Goal: Information Seeking & Learning: Learn about a topic

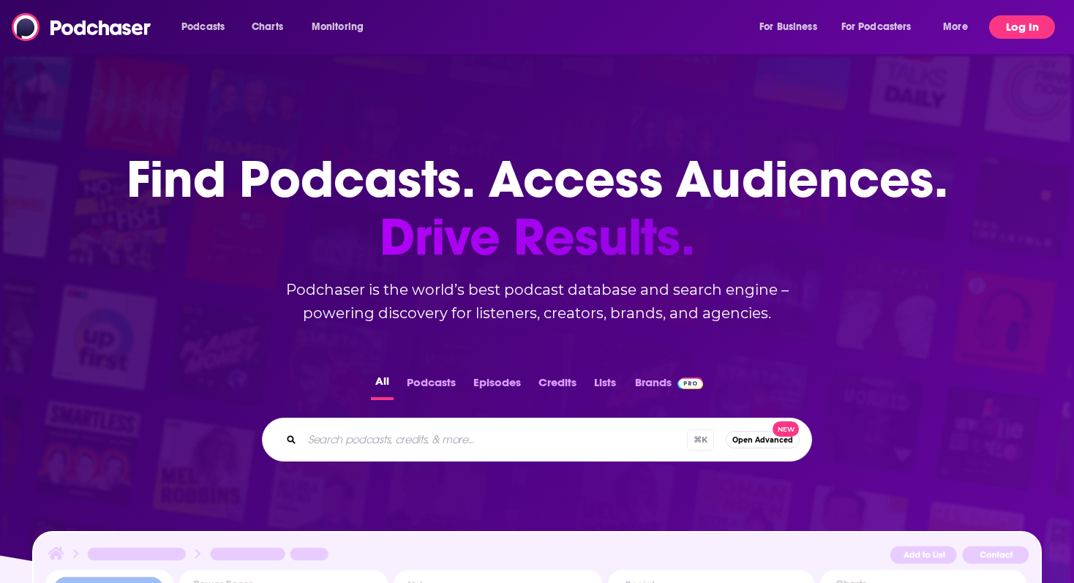
click at [1006, 20] on button "Log In" at bounding box center [1022, 26] width 66 height 23
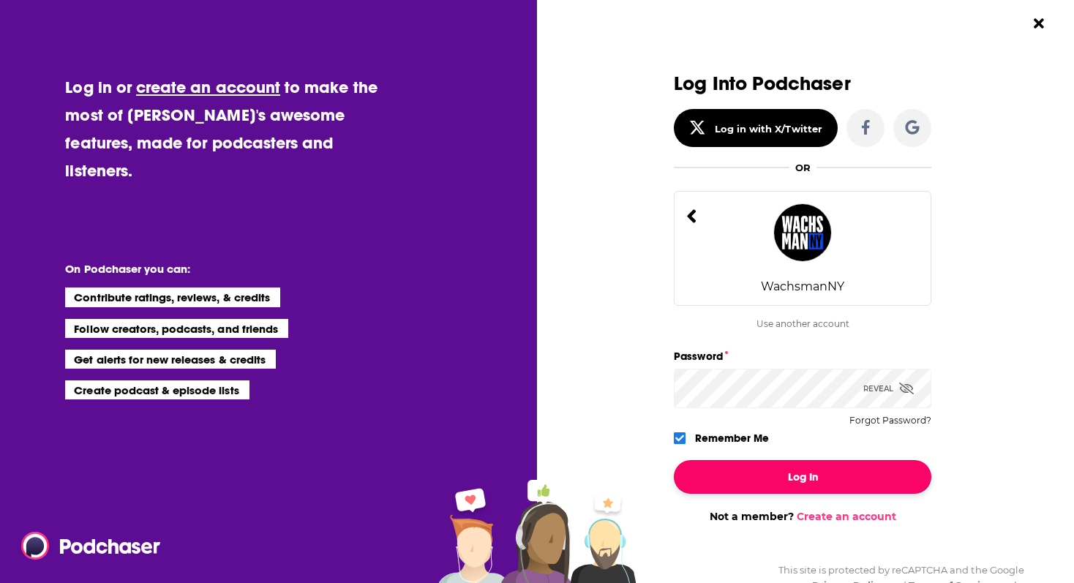
click at [787, 477] on button "Log In" at bounding box center [802, 477] width 257 height 34
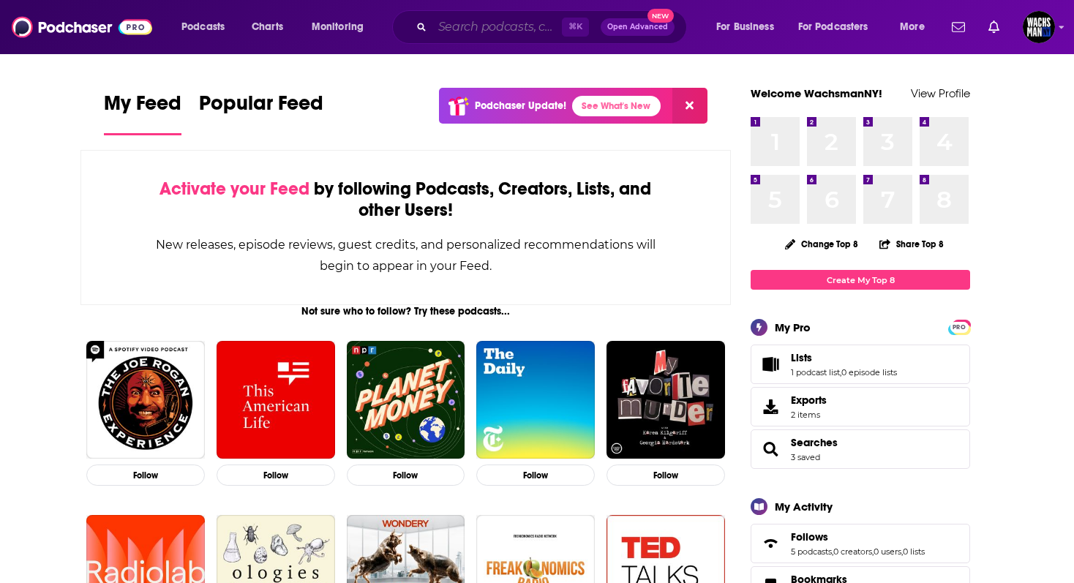
click at [505, 21] on input "Search podcasts, credits, & more..." at bounding box center [496, 26] width 129 height 23
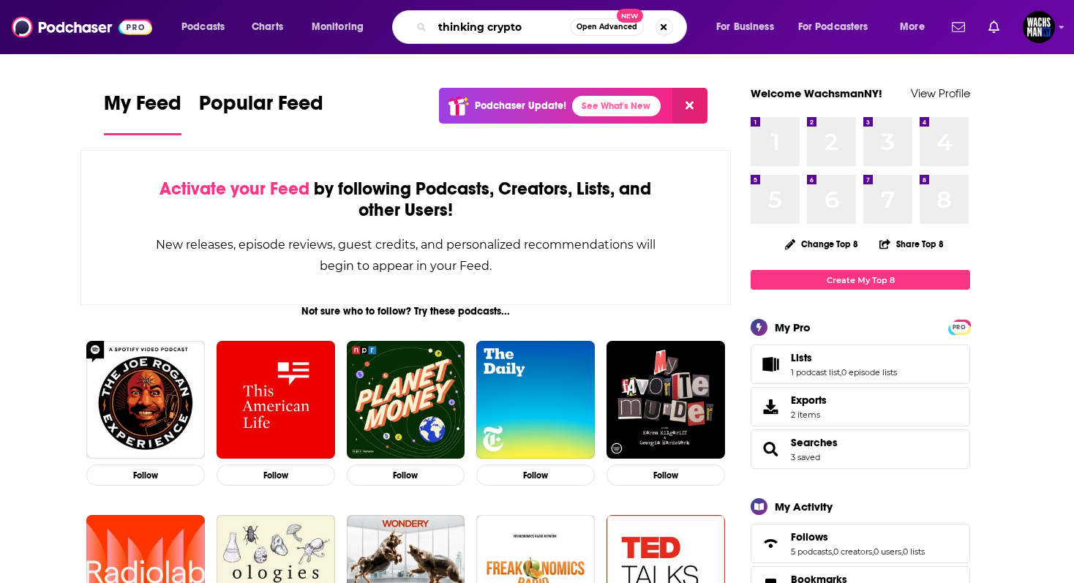
type input "thinking crypto"
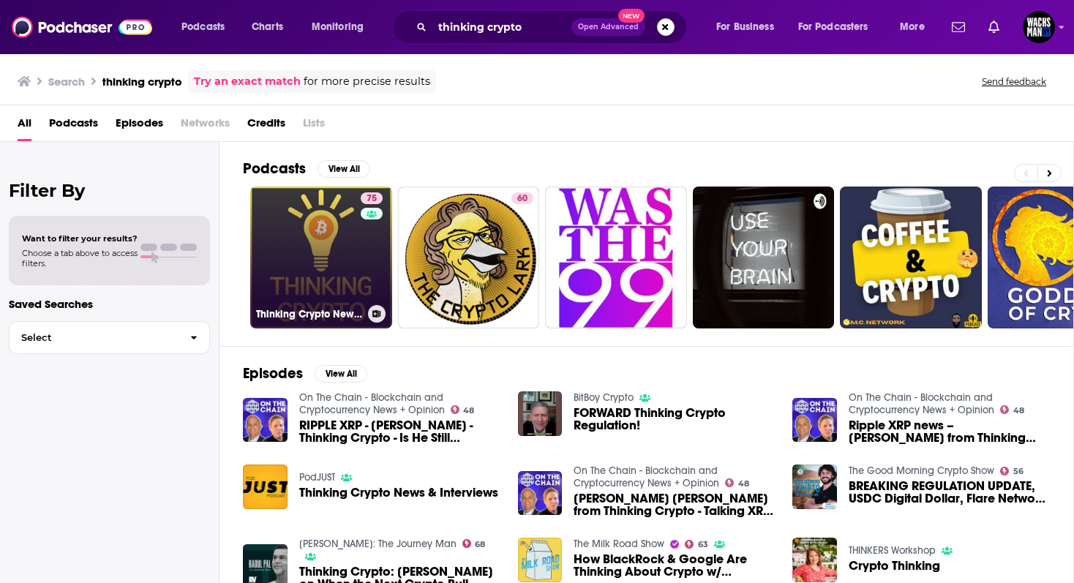
click at [327, 239] on link "75 Thinking Crypto News & Interviews" at bounding box center [321, 257] width 142 height 142
